Goal: Task Accomplishment & Management: Complete application form

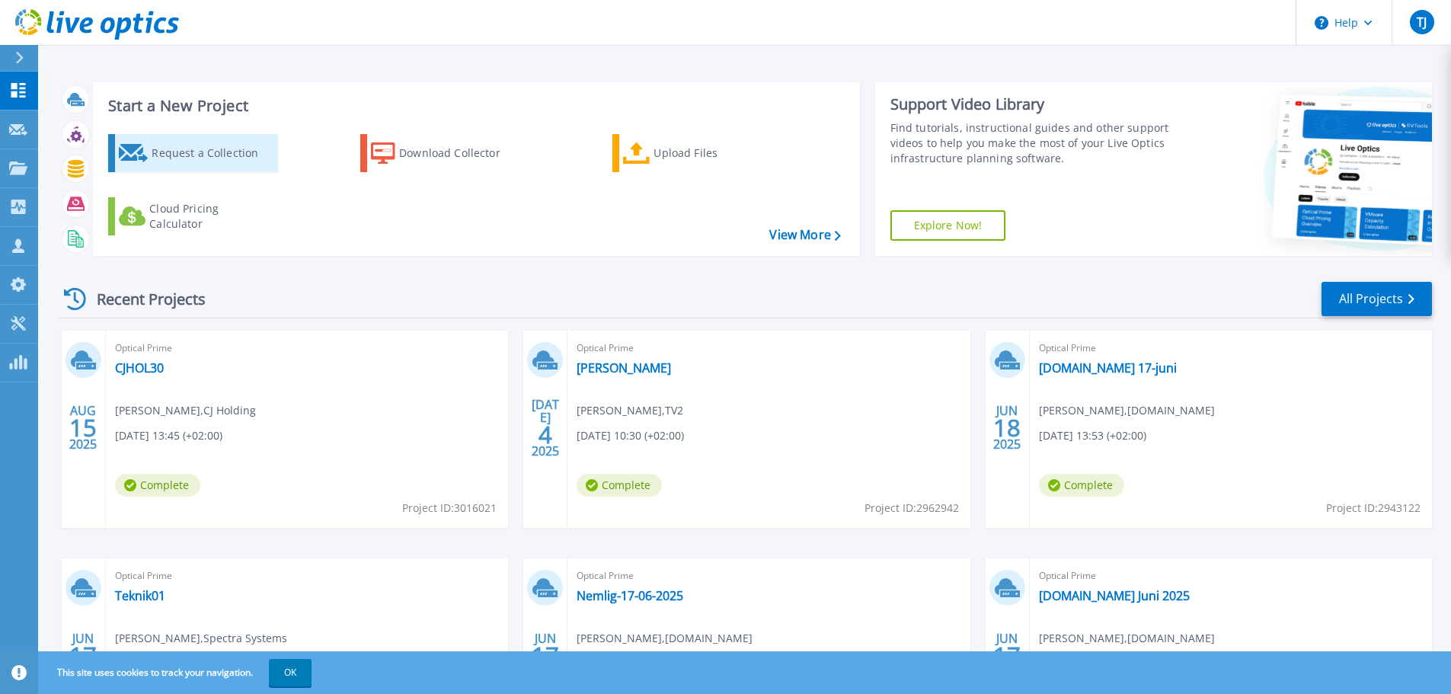
click at [197, 144] on div "Request a Collection" at bounding box center [213, 153] width 122 height 30
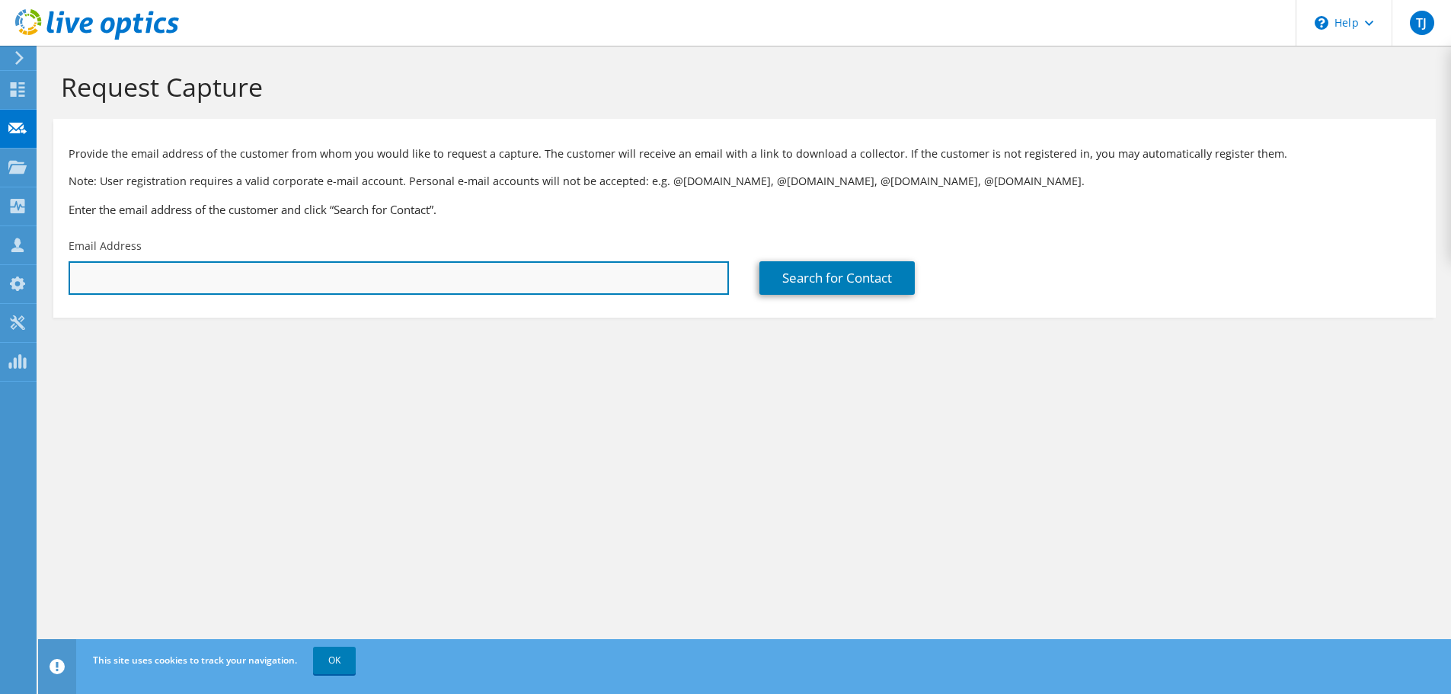
click at [328, 292] on input "text" at bounding box center [399, 278] width 660 height 34
paste input "[PERSON_NAME] <[EMAIL_ADDRESS][DOMAIN_NAME]>"
type input "[EMAIL_ADDRESS][DOMAIN_NAME]"
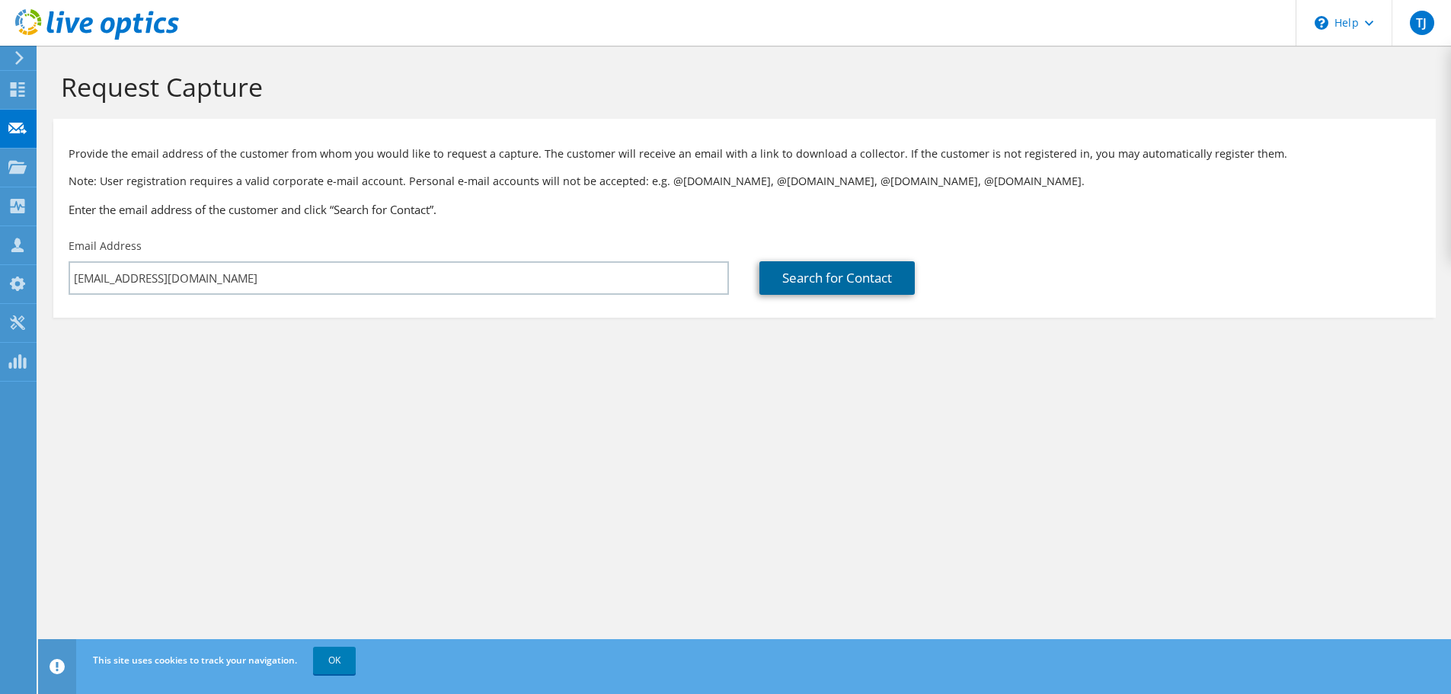
click at [874, 283] on link "Search for Contact" at bounding box center [836, 278] width 155 height 34
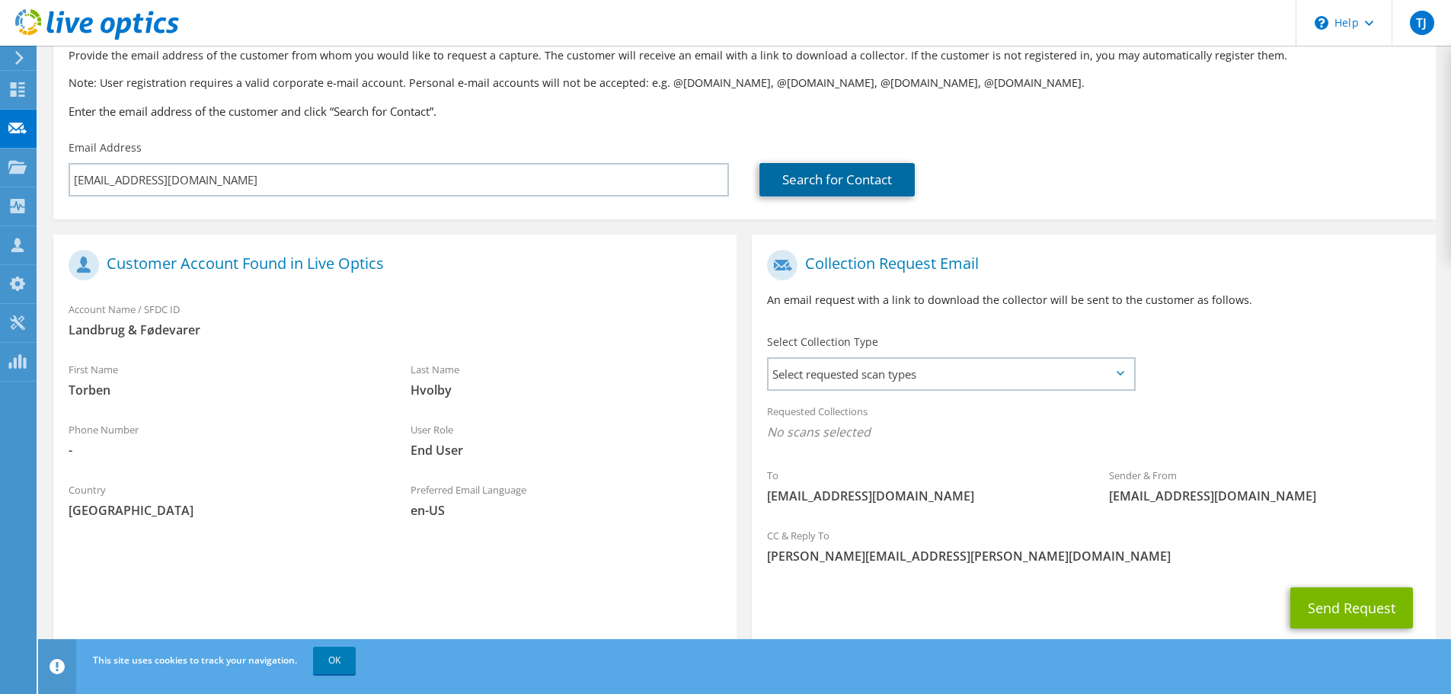
scroll to position [139, 0]
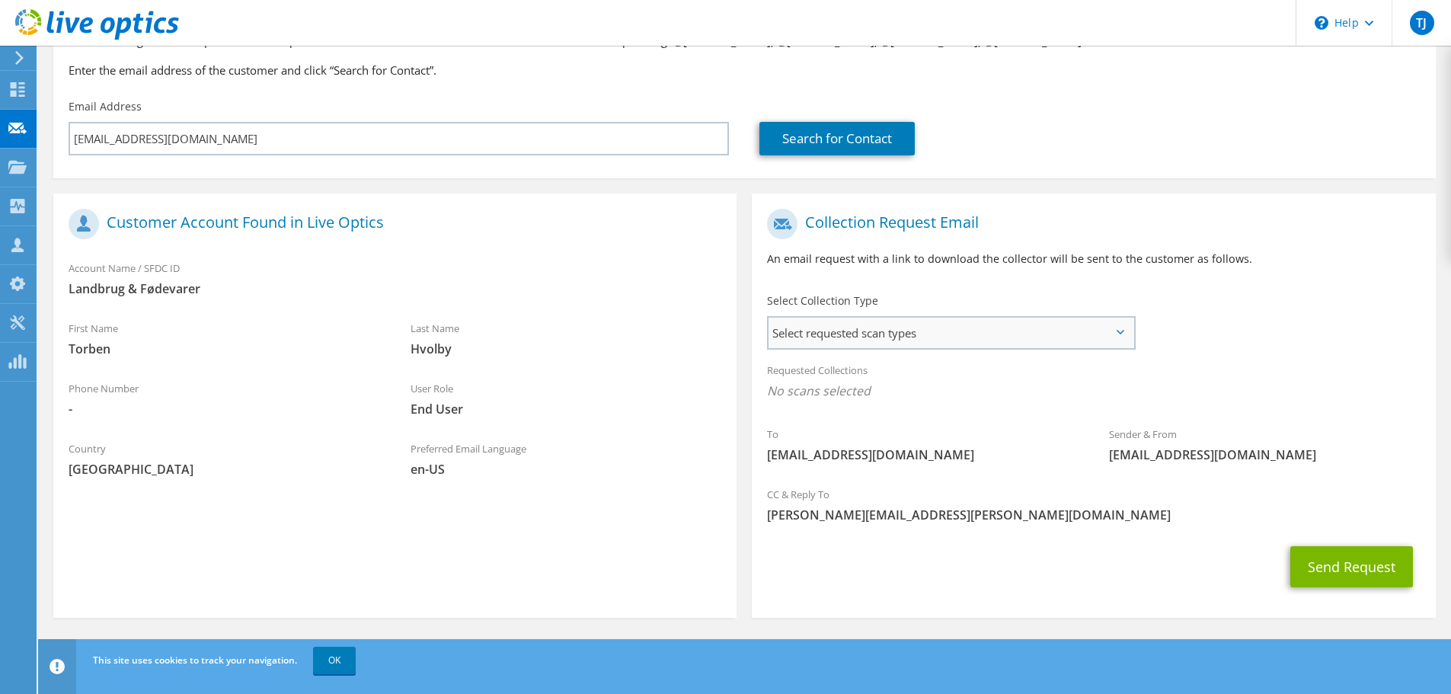
click at [873, 321] on span "Select requested scan types" at bounding box center [951, 333] width 365 height 30
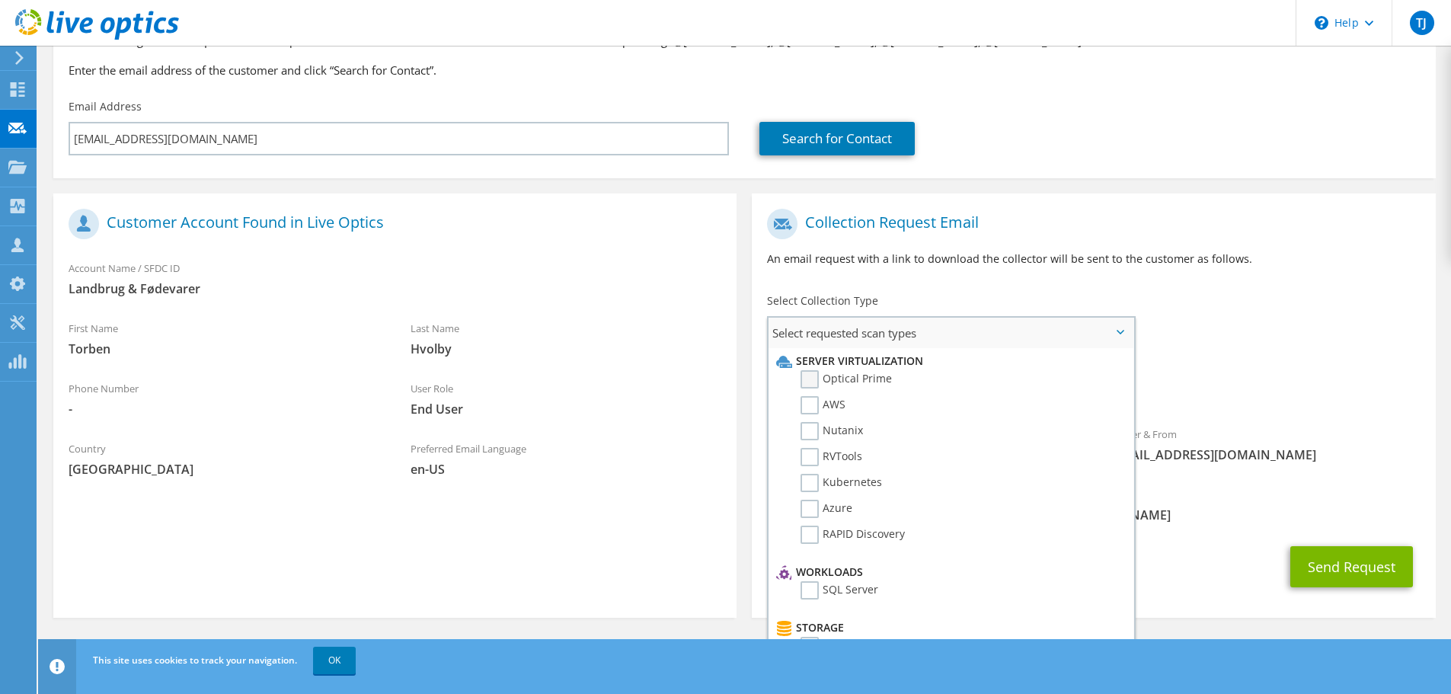
click at [807, 379] on label "Optical Prime" at bounding box center [846, 379] width 91 height 18
click at [0, 0] on input "Optical Prime" at bounding box center [0, 0] width 0 height 0
click at [673, 418] on div "User Role End User" at bounding box center [566, 398] width 342 height 53
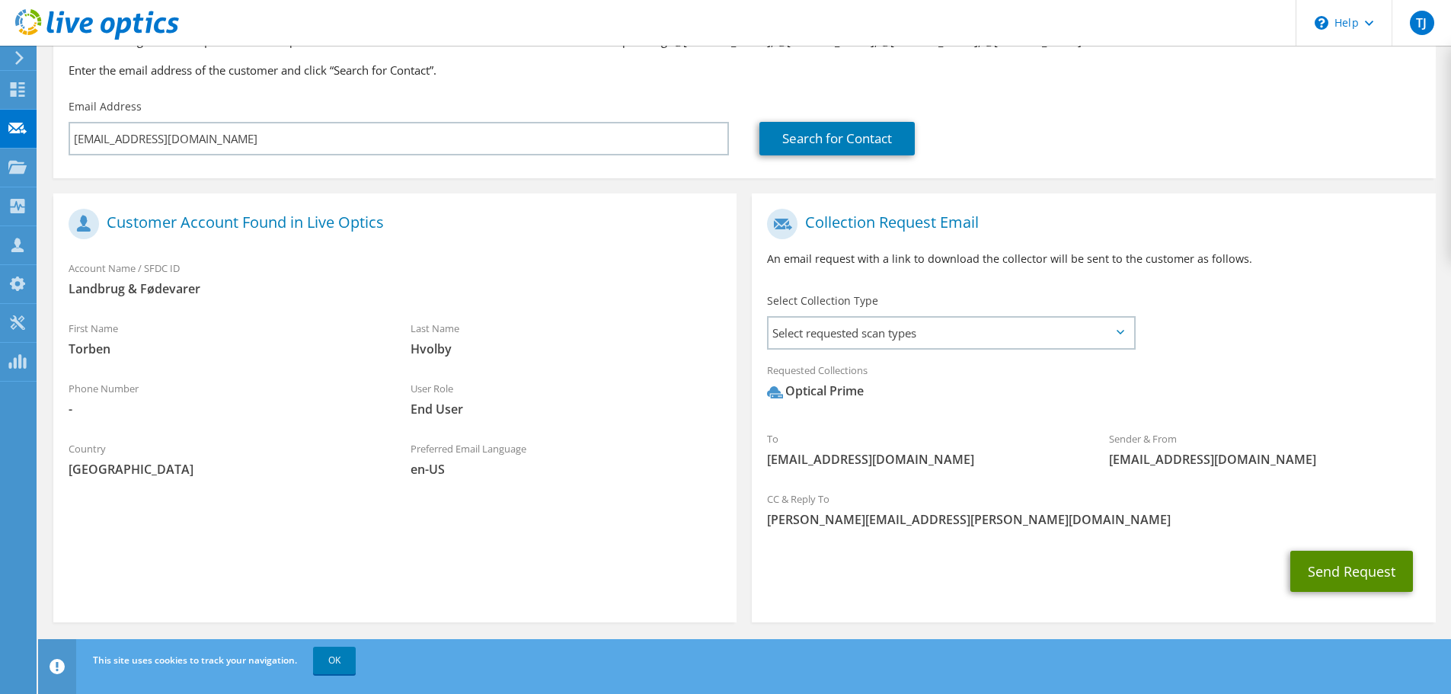
click at [1327, 561] on button "Send Request" at bounding box center [1351, 571] width 123 height 41
